Goal: Transaction & Acquisition: Subscribe to service/newsletter

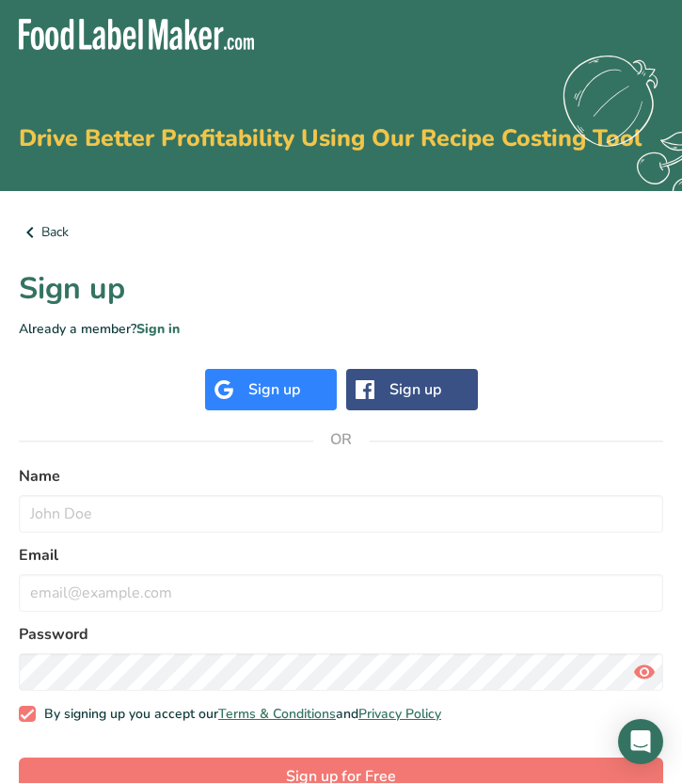
scroll to position [41, 0]
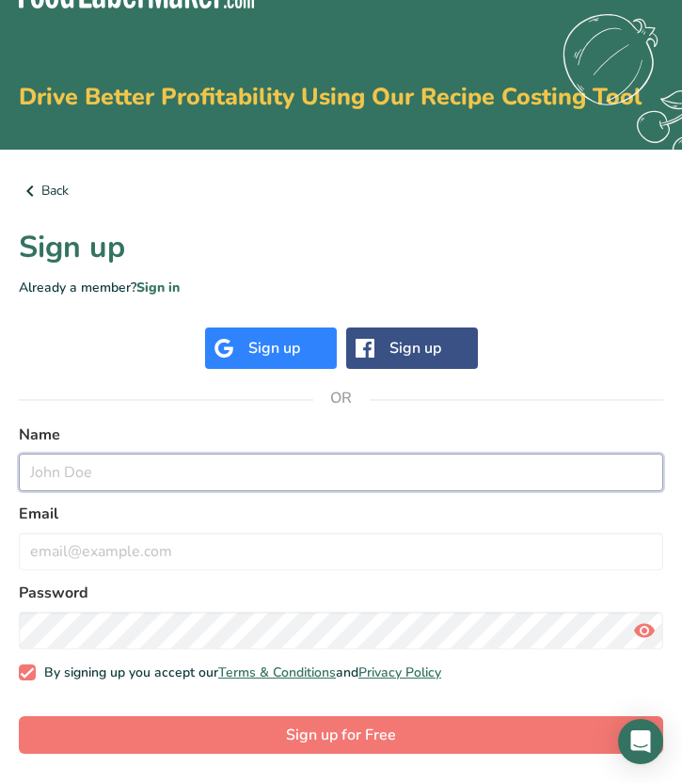
click at [289, 457] on input "text" at bounding box center [341, 472] width 644 height 38
type input ";"
type input "[PERSON_NAME]"
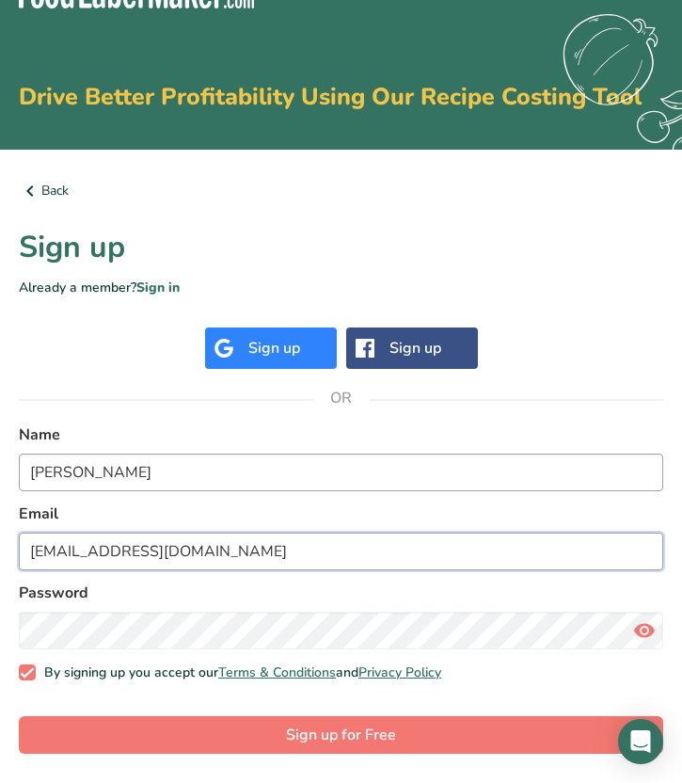
type input "[EMAIL_ADDRESS][DOMAIN_NAME]"
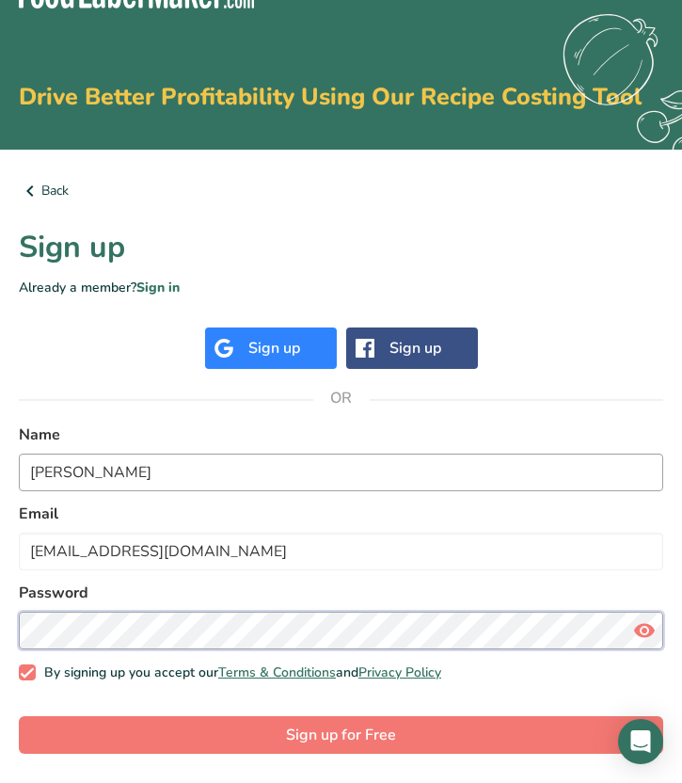
click at [19, 716] on button "Sign up for Free" at bounding box center [341, 735] width 644 height 38
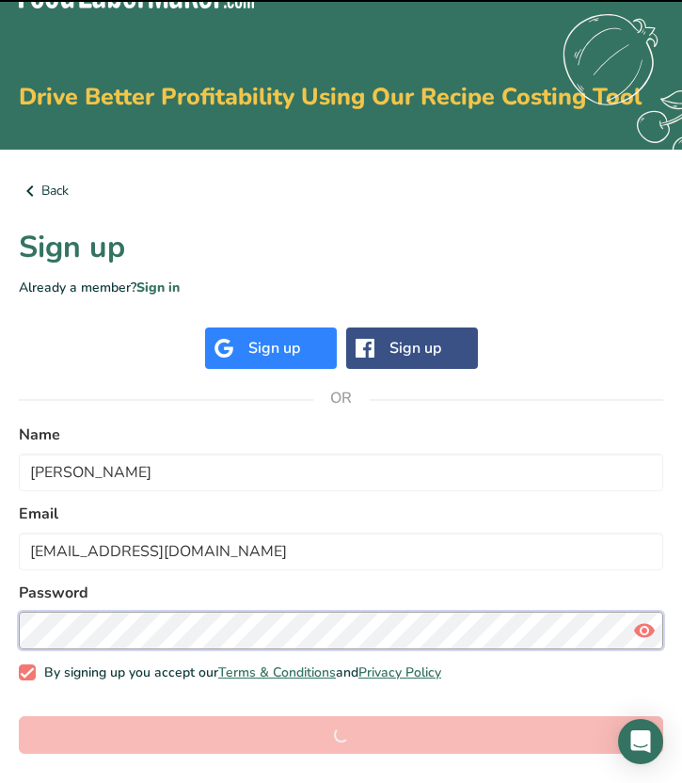
scroll to position [34, 0]
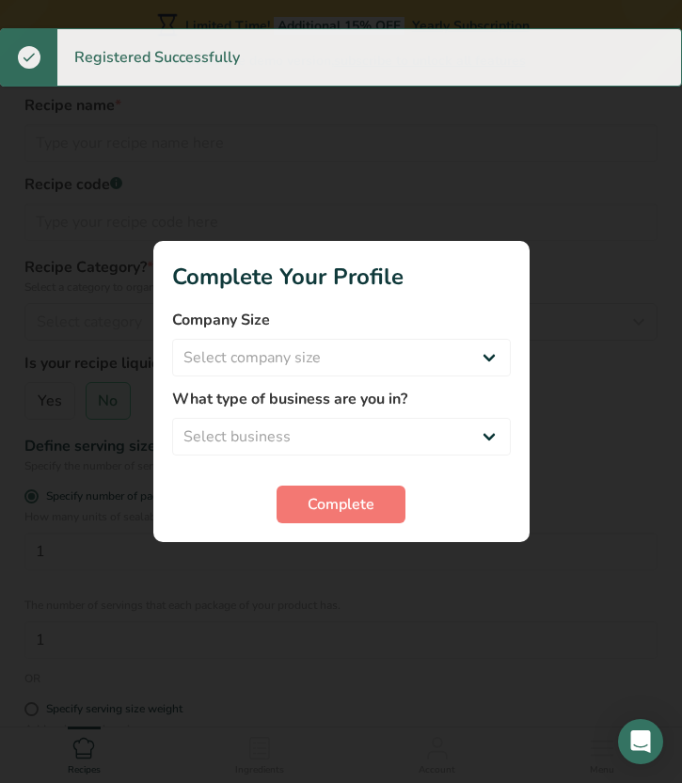
scroll to position [6, 0]
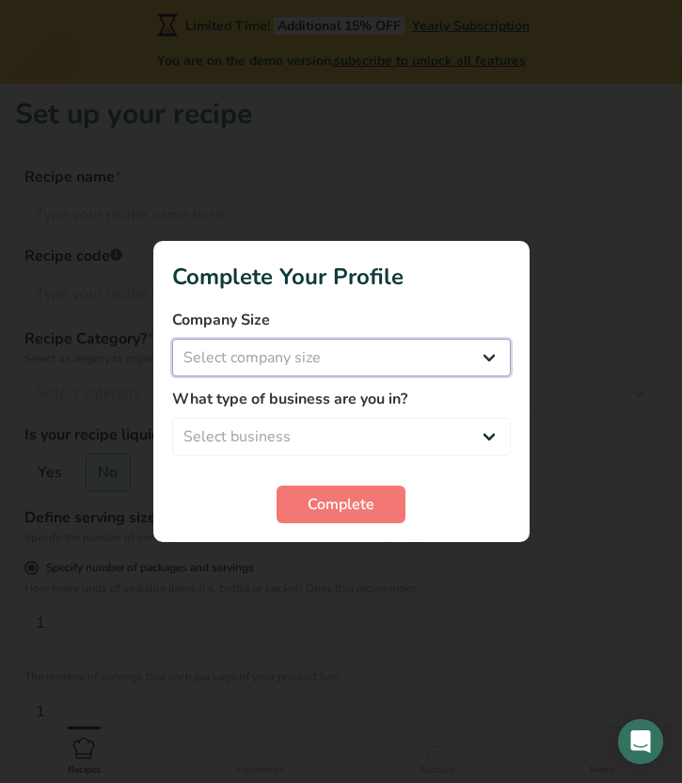
click at [332, 372] on select "Select company size Fewer than 10 Employees 10 to 50 Employees 51 to 500 Employ…" at bounding box center [341, 358] width 339 height 38
select select "1"
click at [172, 339] on select "Select company size Fewer than 10 Employees 10 to 50 Employees 51 to 500 Employ…" at bounding box center [341, 358] width 339 height 38
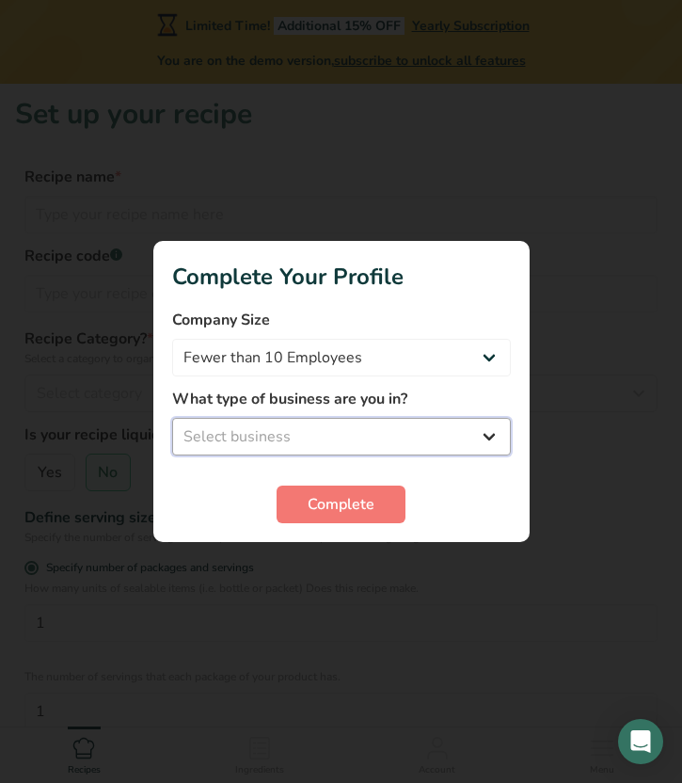
click at [328, 441] on select "Select business Packaged Food Manufacturer Restaurant & Cafe Bakery Meal Plans …" at bounding box center [341, 437] width 339 height 38
select select "8"
click at [172, 418] on select "Select business Packaged Food Manufacturer Restaurant & Cafe Bakery Meal Plans …" at bounding box center [341, 437] width 339 height 38
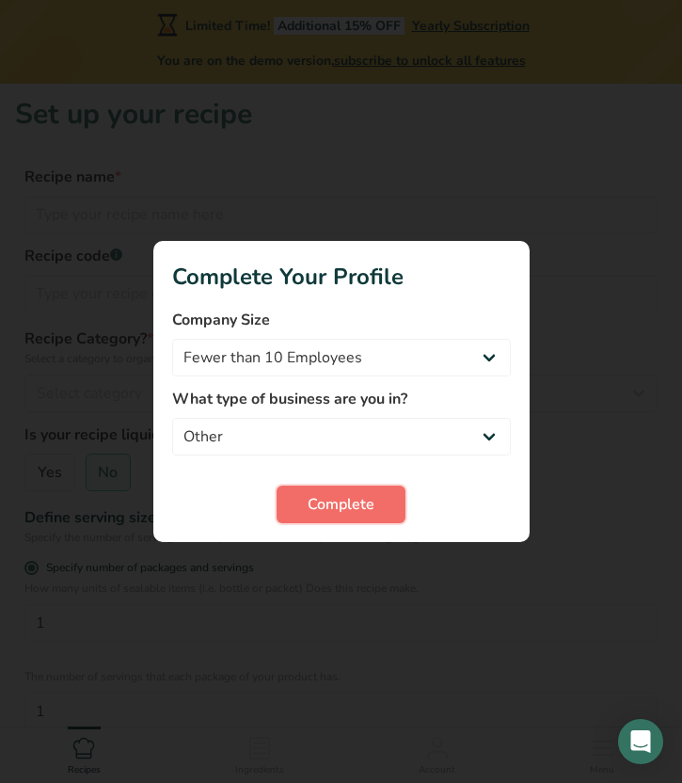
click at [322, 516] on button "Complete" at bounding box center [341, 504] width 129 height 38
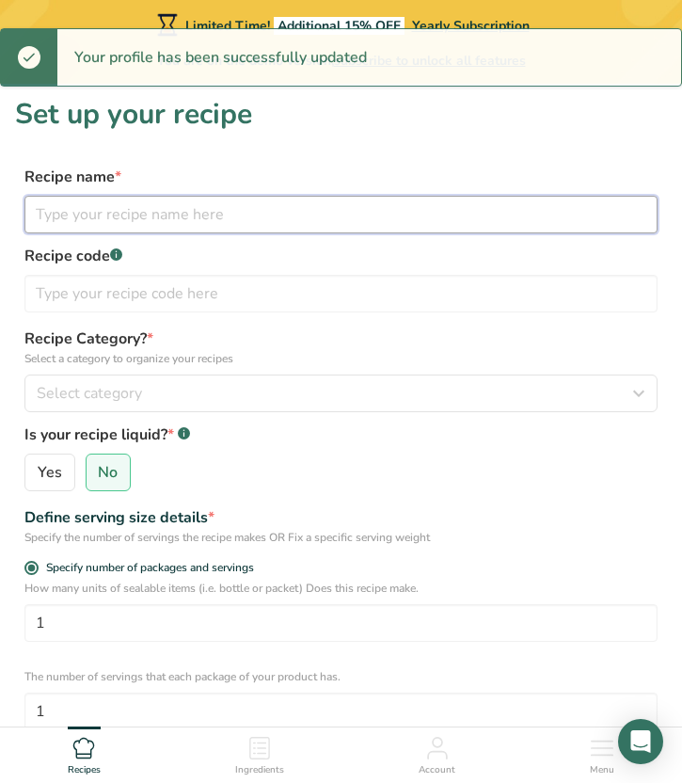
click at [320, 209] on input "text" at bounding box center [340, 215] width 633 height 38
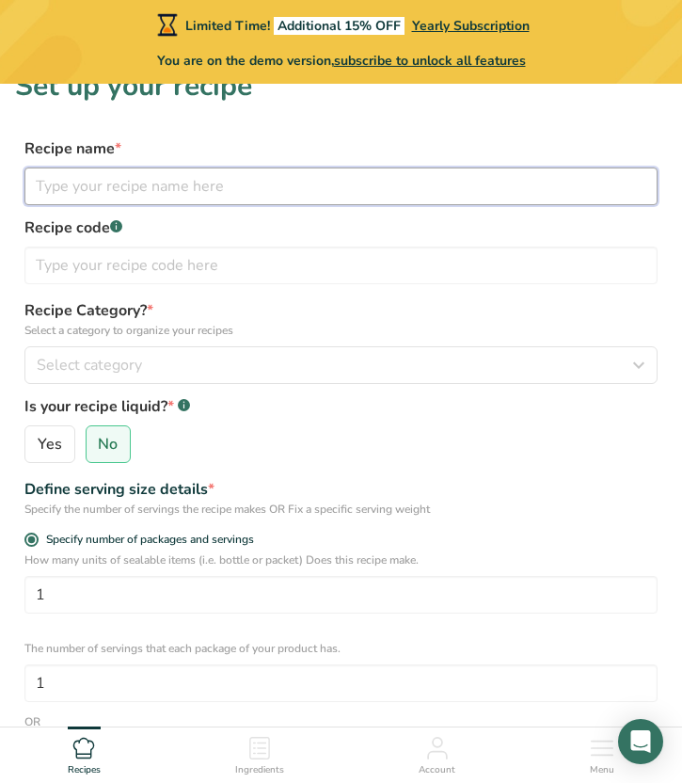
scroll to position [32, 0]
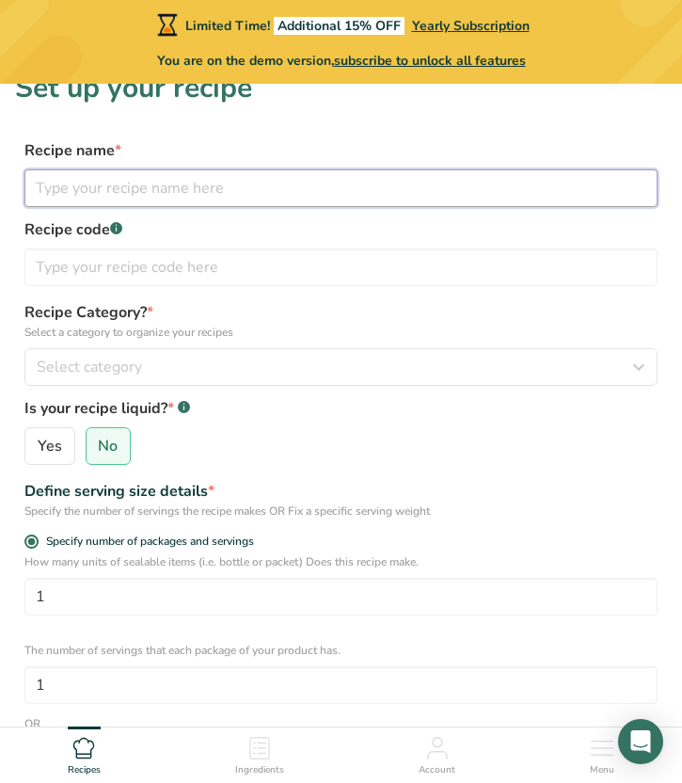
click at [276, 193] on input "text" at bounding box center [340, 188] width 633 height 38
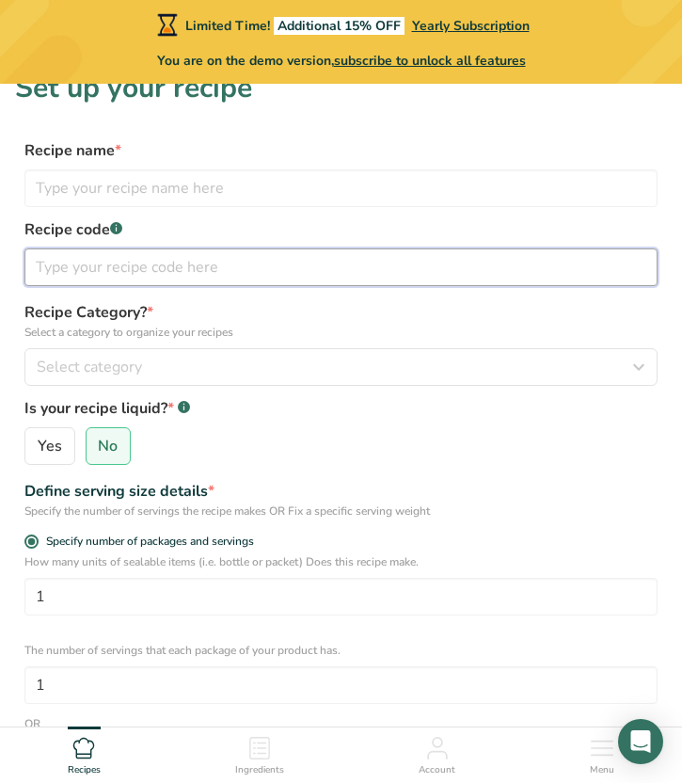
click at [183, 272] on input "text" at bounding box center [340, 267] width 633 height 38
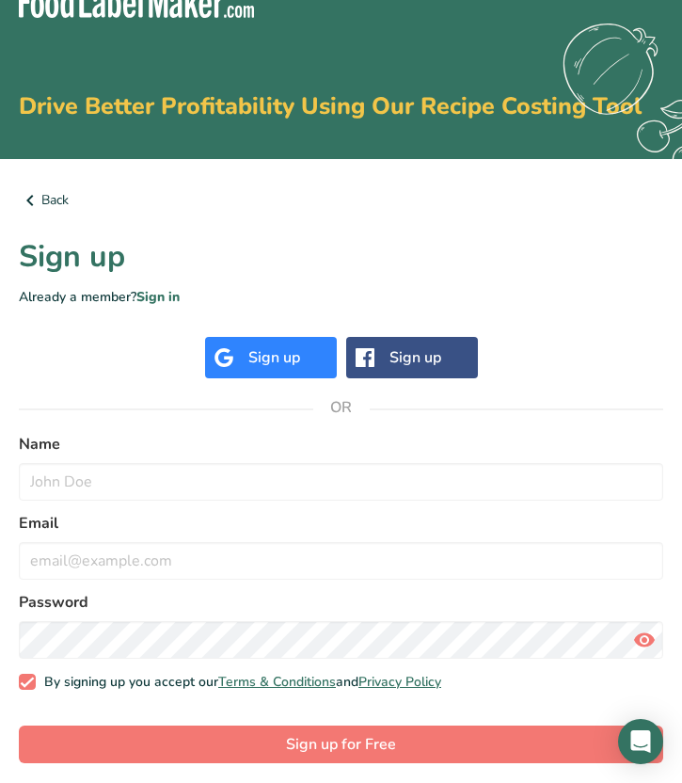
scroll to position [41, 0]
